Goal: Task Accomplishment & Management: Manage account settings

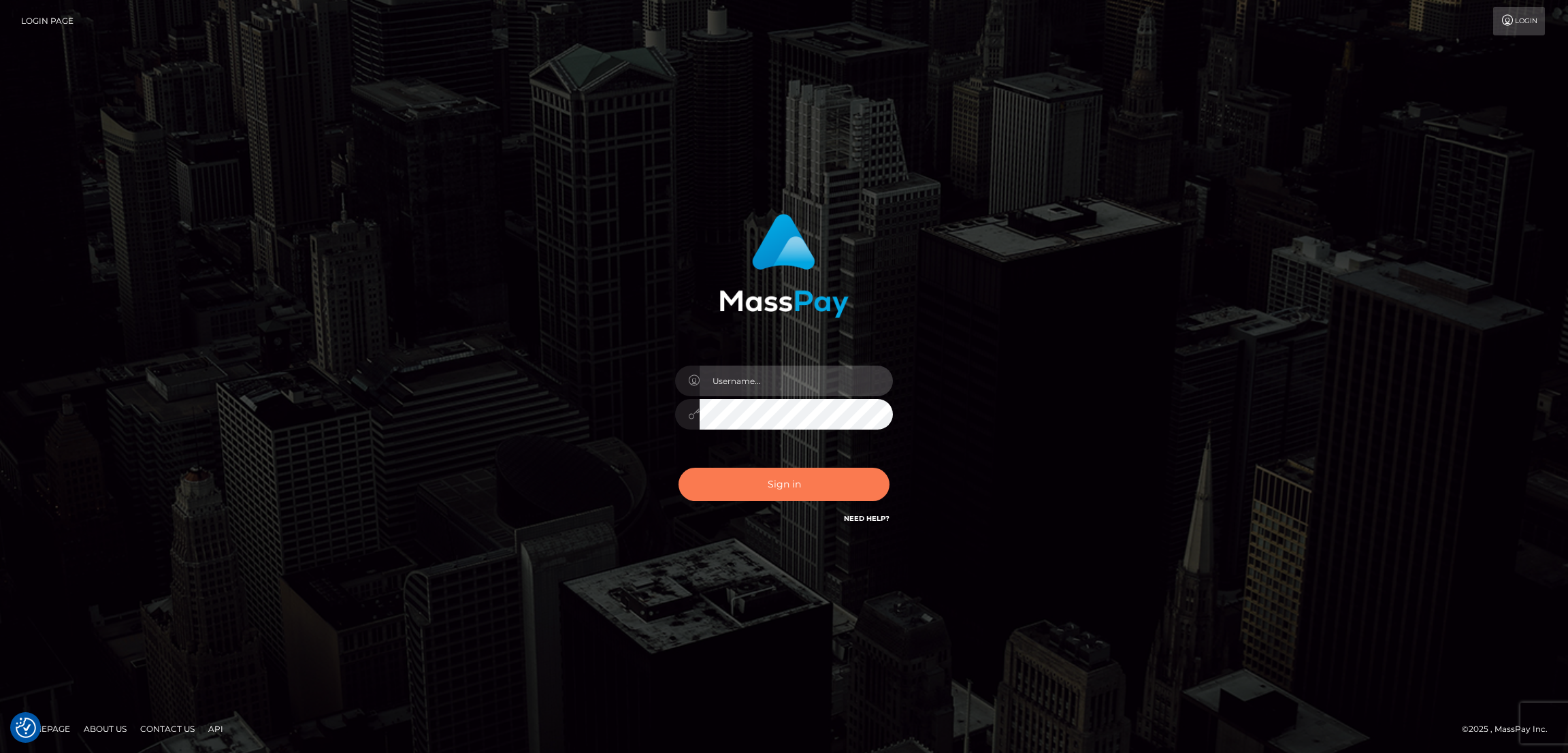
type input "alexstef"
click at [762, 478] on button "Sign in" at bounding box center [784, 484] width 211 height 34
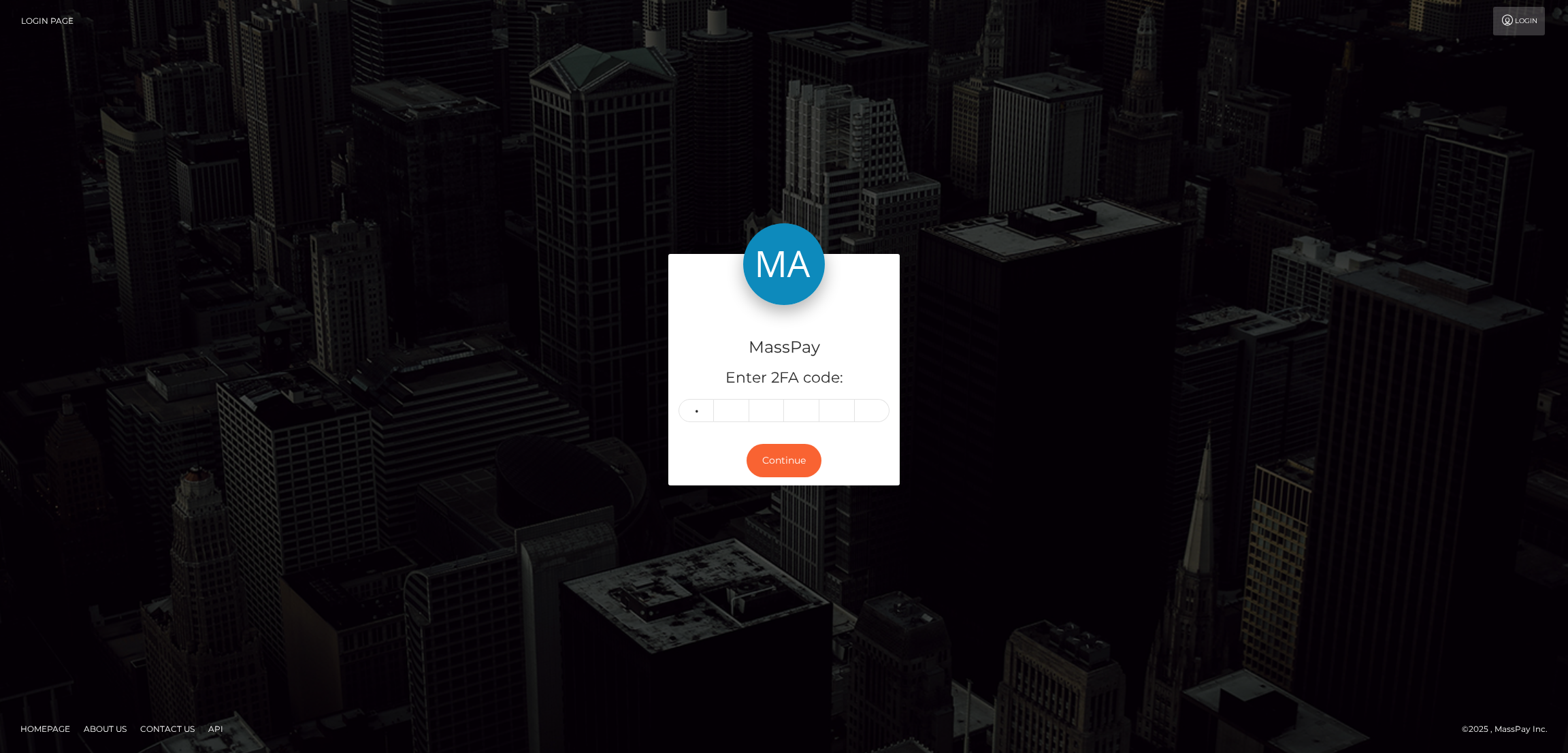
type input "5"
type input "2"
type input "7"
type input "4"
type input "7"
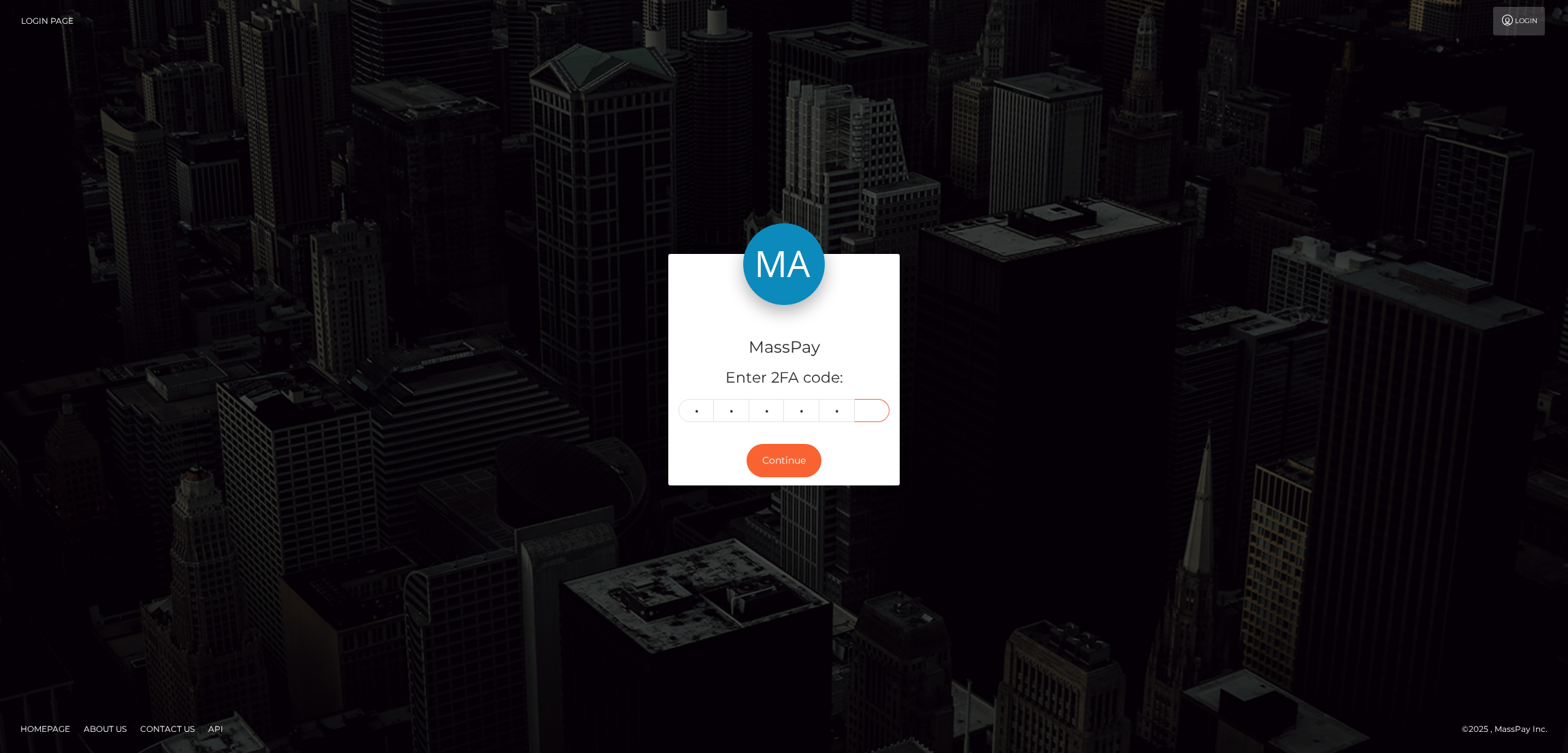
type input "3"
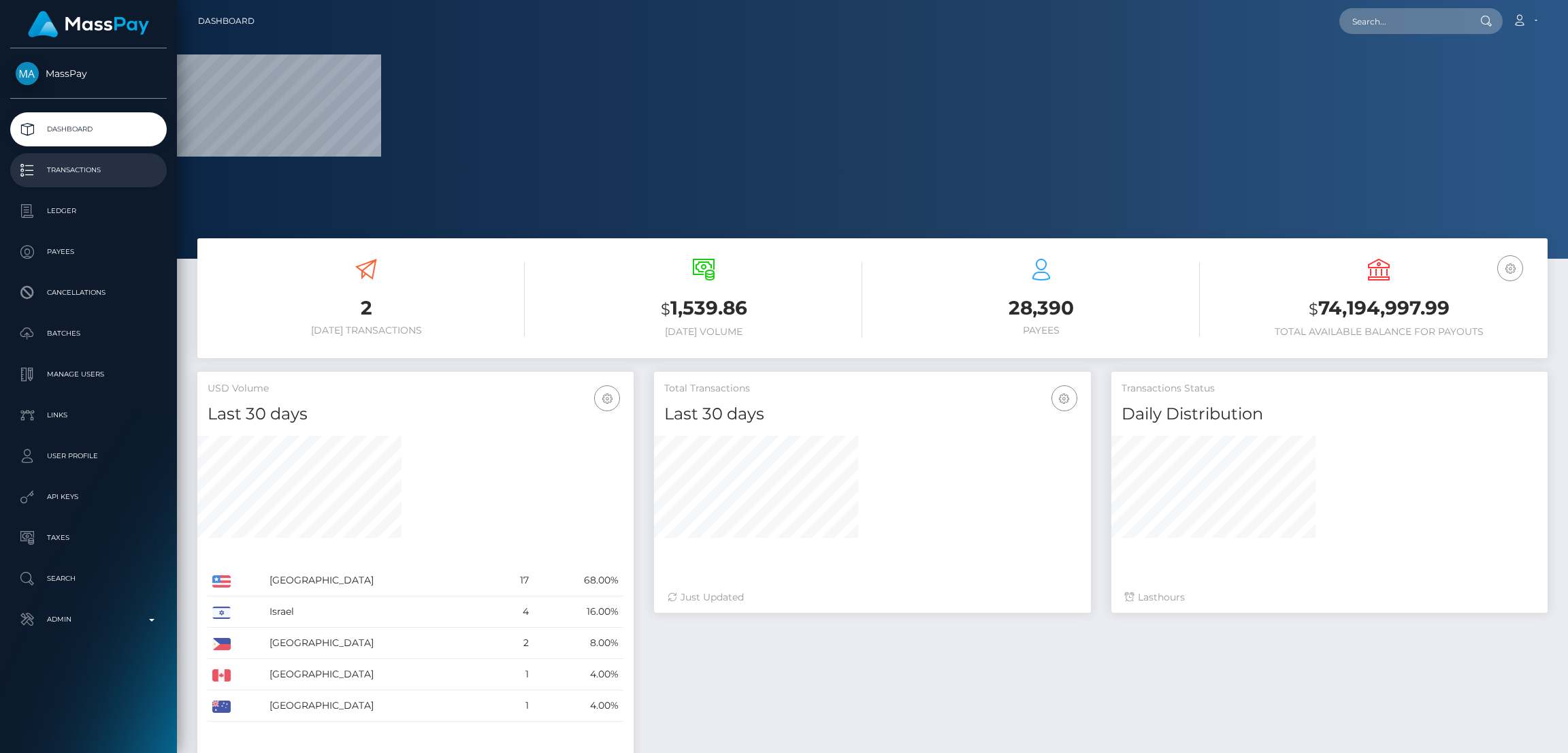
click at [100, 176] on p "Transactions" at bounding box center [88, 170] width 146 height 21
